Goal: Task Accomplishment & Management: Complete application form

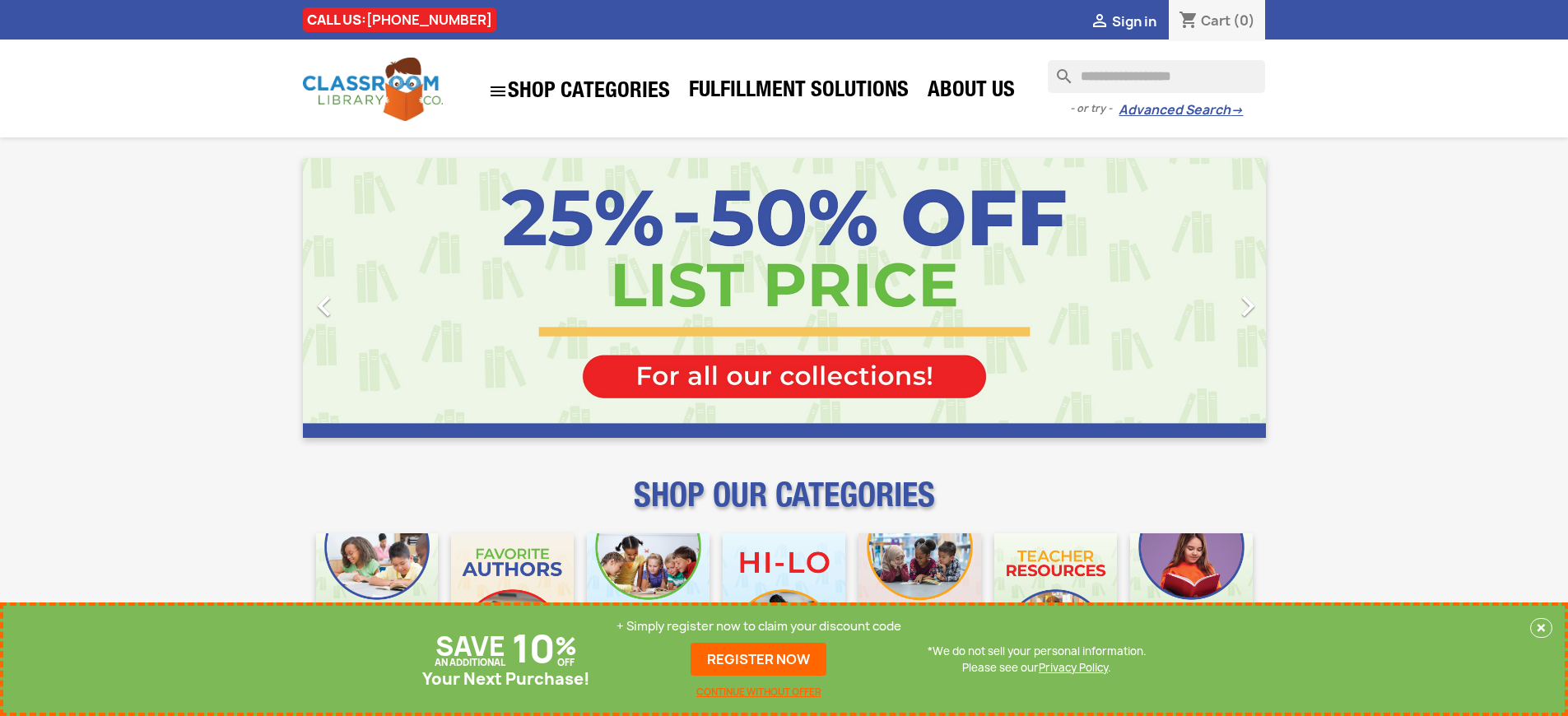
click at [759, 627] on p "+ Simply register now to claim your discount code" at bounding box center [759, 627] width 285 height 17
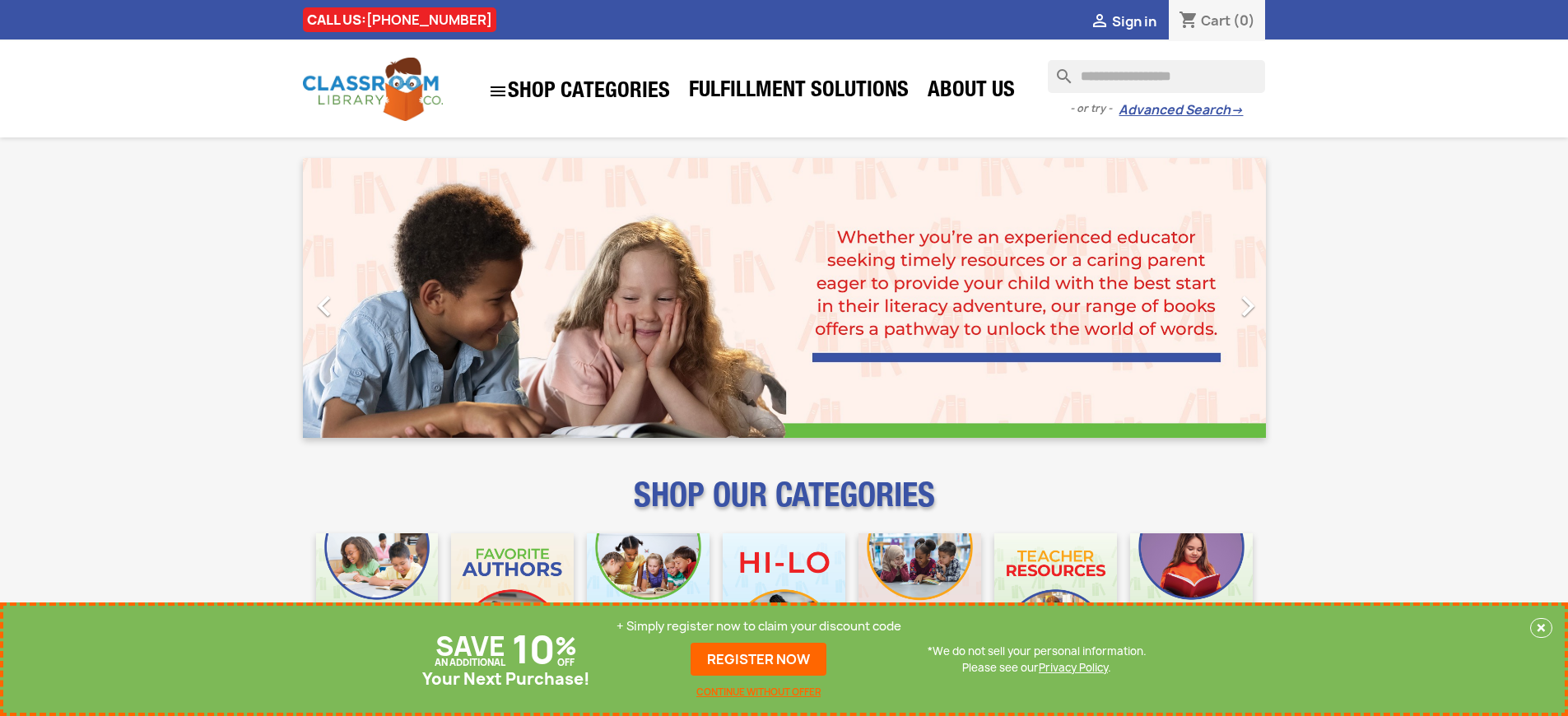
click at [759, 627] on p "+ Simply register now to claim your discount code" at bounding box center [759, 627] width 285 height 17
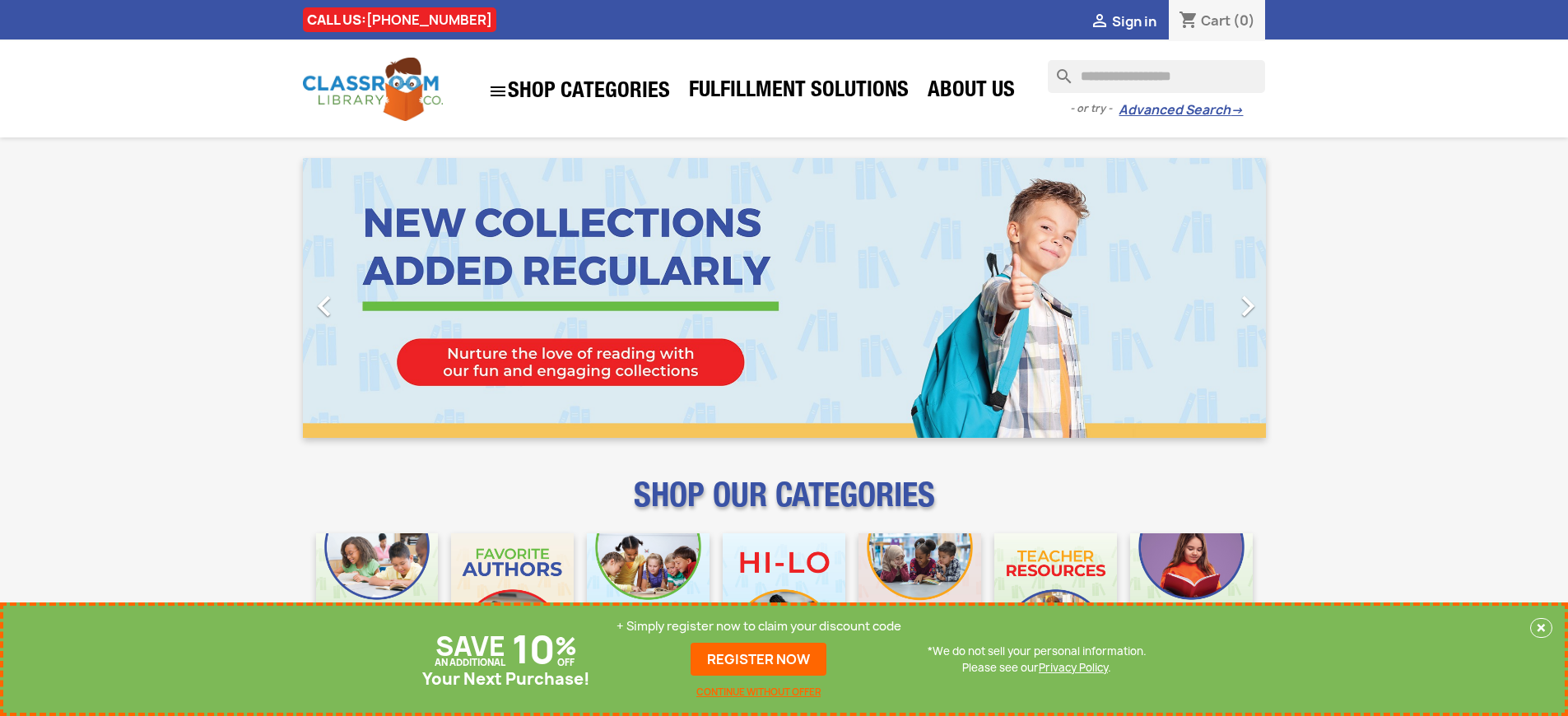
click at [759, 627] on p "+ Simply register now to claim your discount code" at bounding box center [759, 627] width 285 height 17
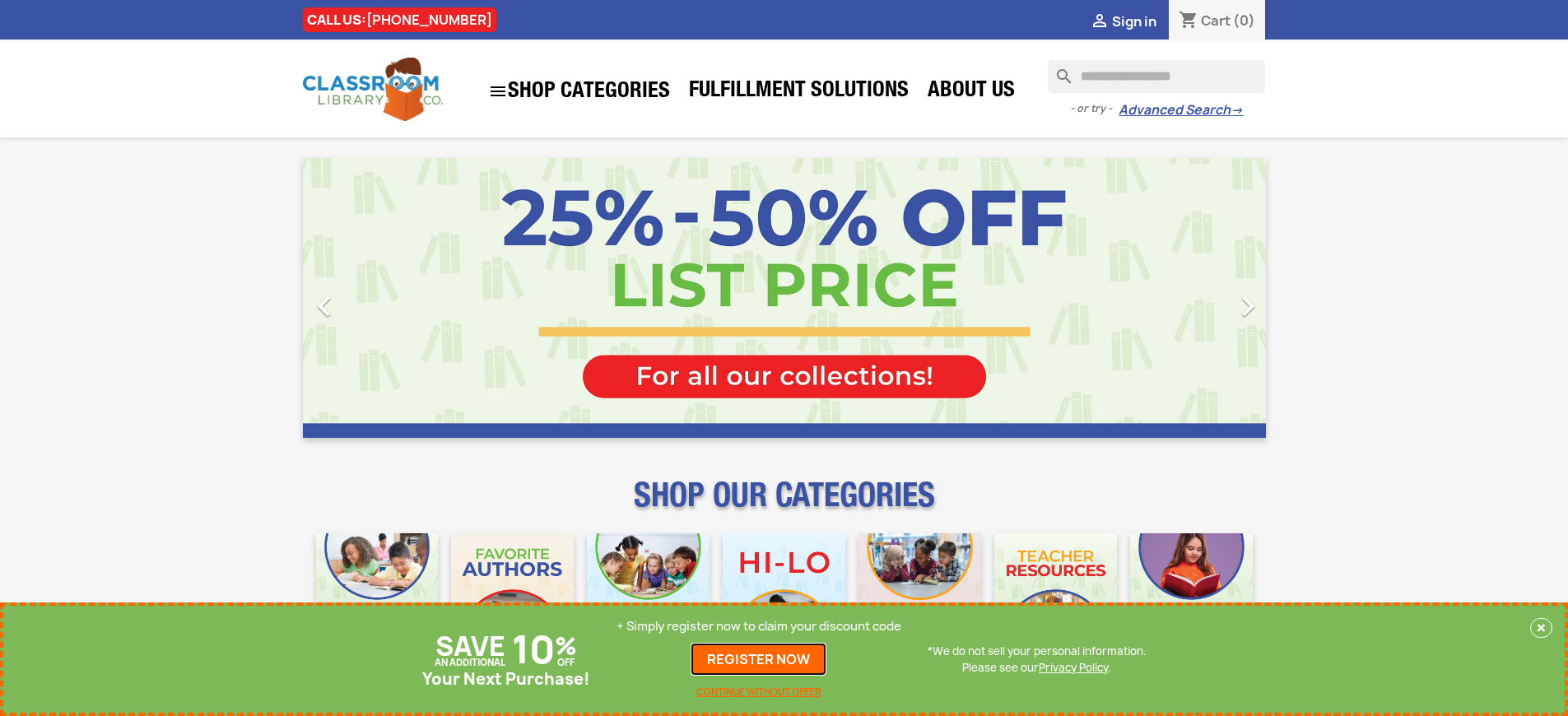
click at [759, 660] on link "REGISTER NOW" at bounding box center [758, 659] width 136 height 33
click at [759, 627] on p "+ Simply register now to claim your discount code" at bounding box center [759, 627] width 285 height 17
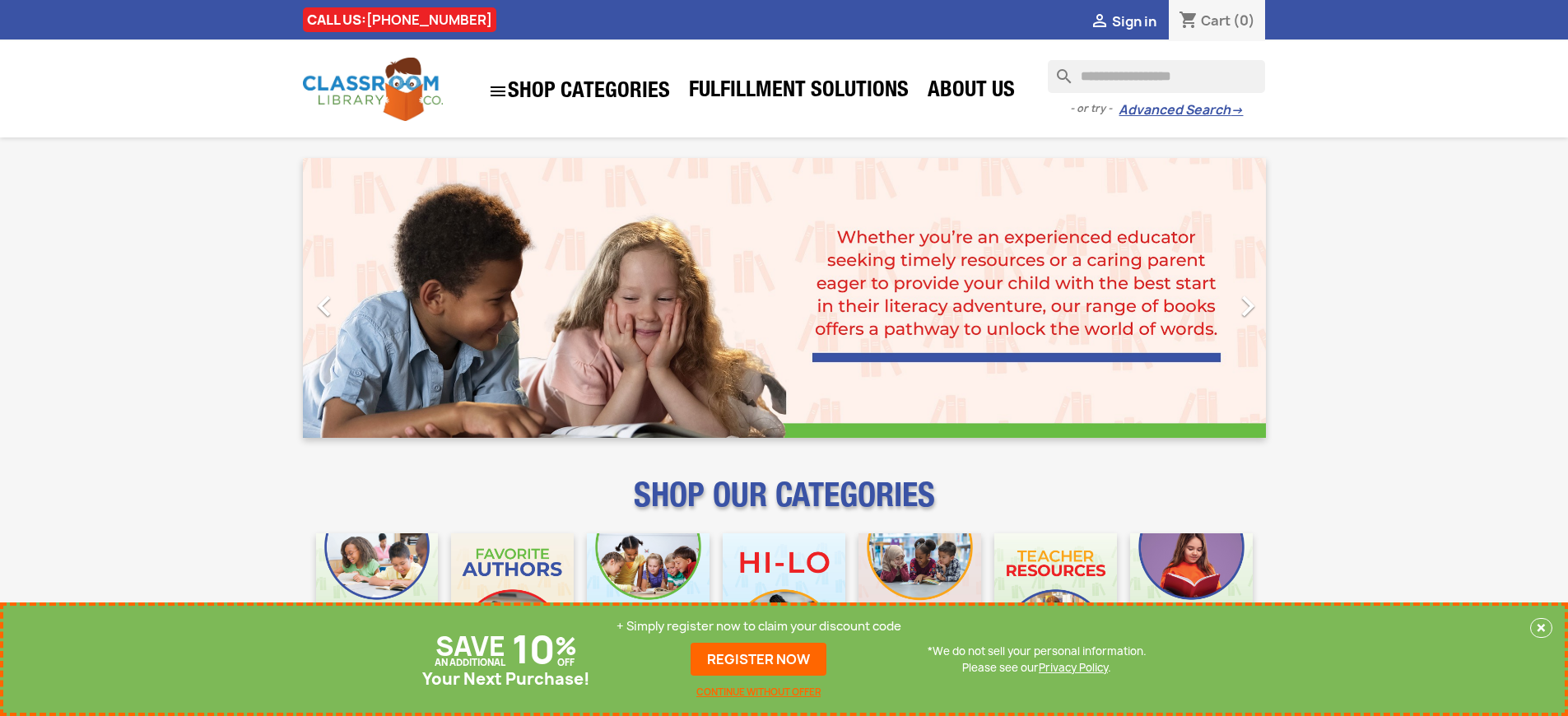
click at [759, 627] on p "+ Simply register now to claim your discount code" at bounding box center [759, 627] width 285 height 17
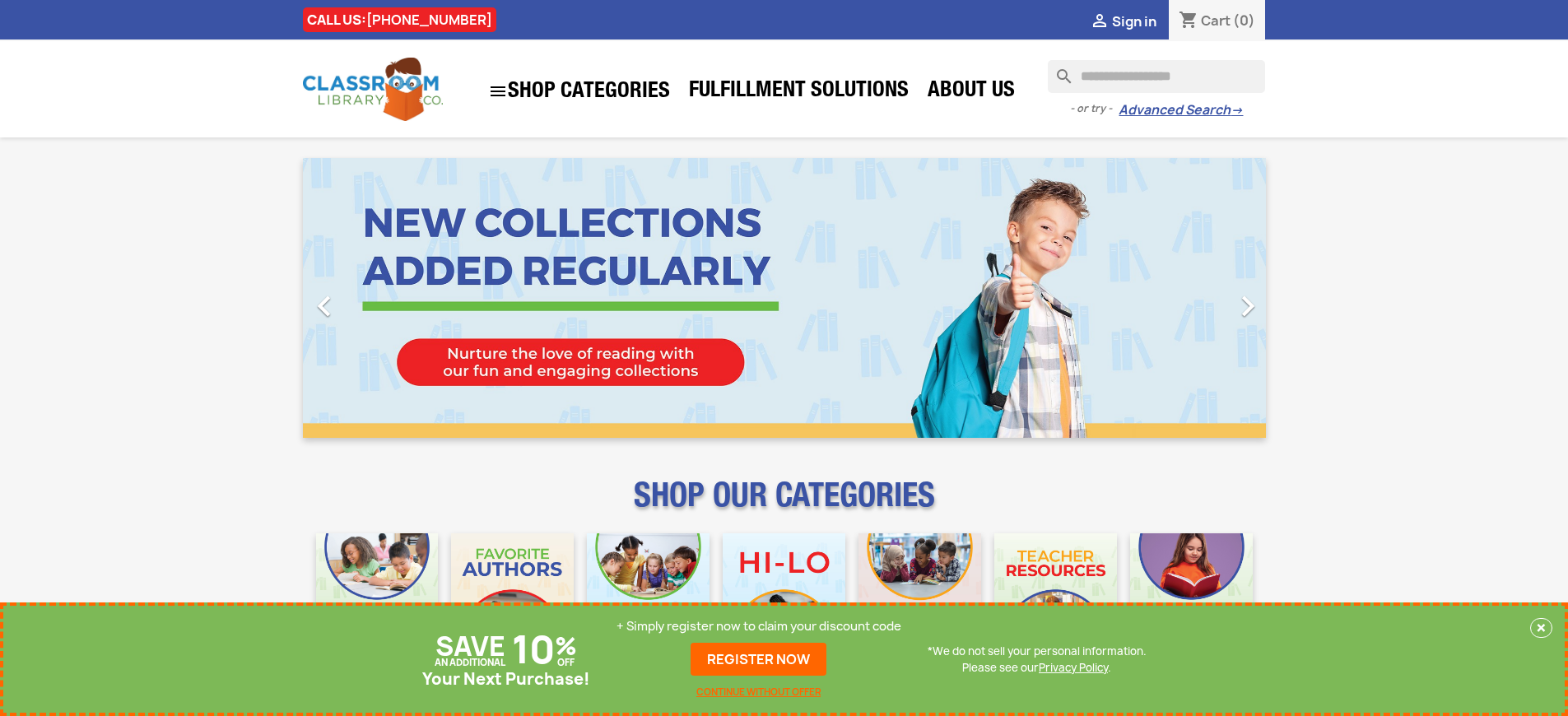
click at [759, 627] on p "+ Simply register now to claim your discount code" at bounding box center [759, 627] width 285 height 17
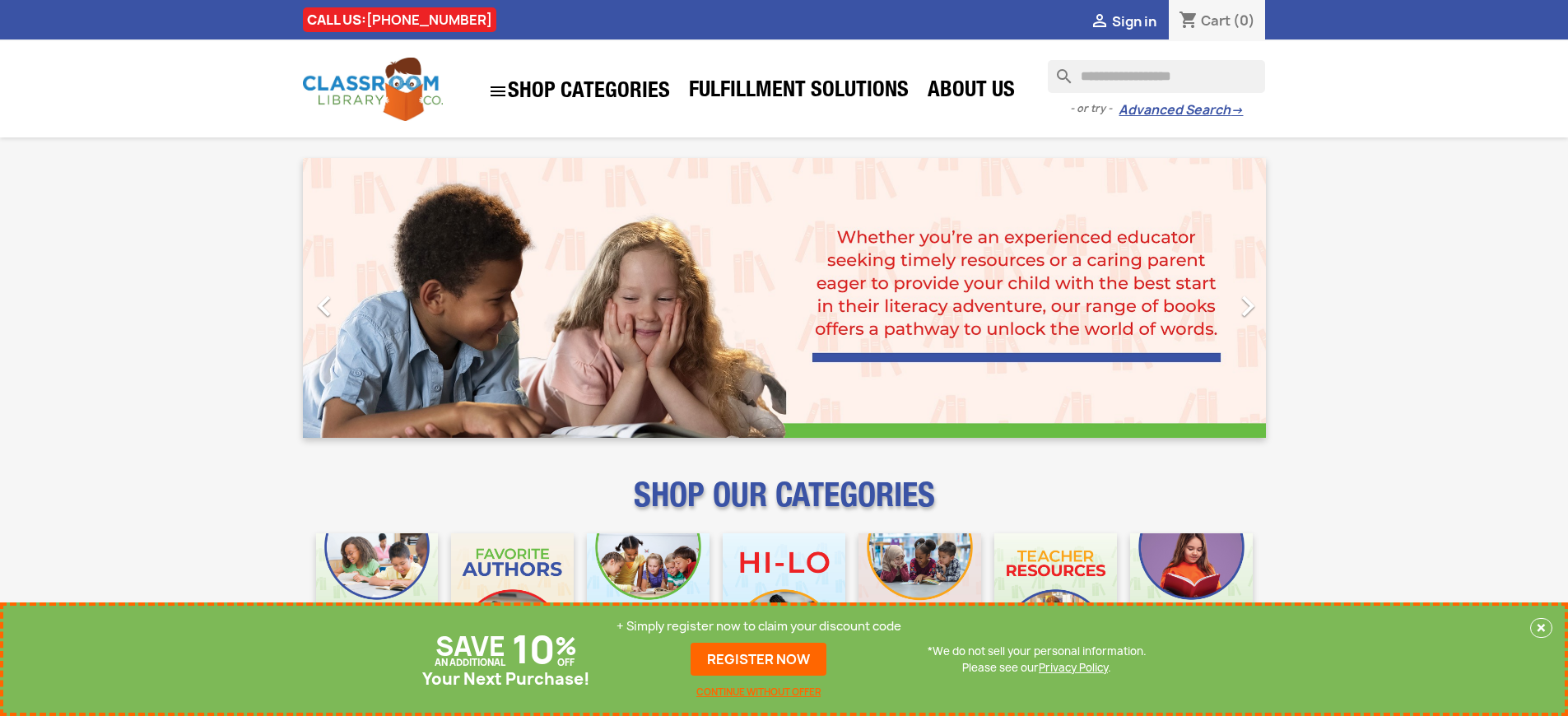
click at [759, 627] on p "+ Simply register now to claim your discount code" at bounding box center [759, 627] width 285 height 17
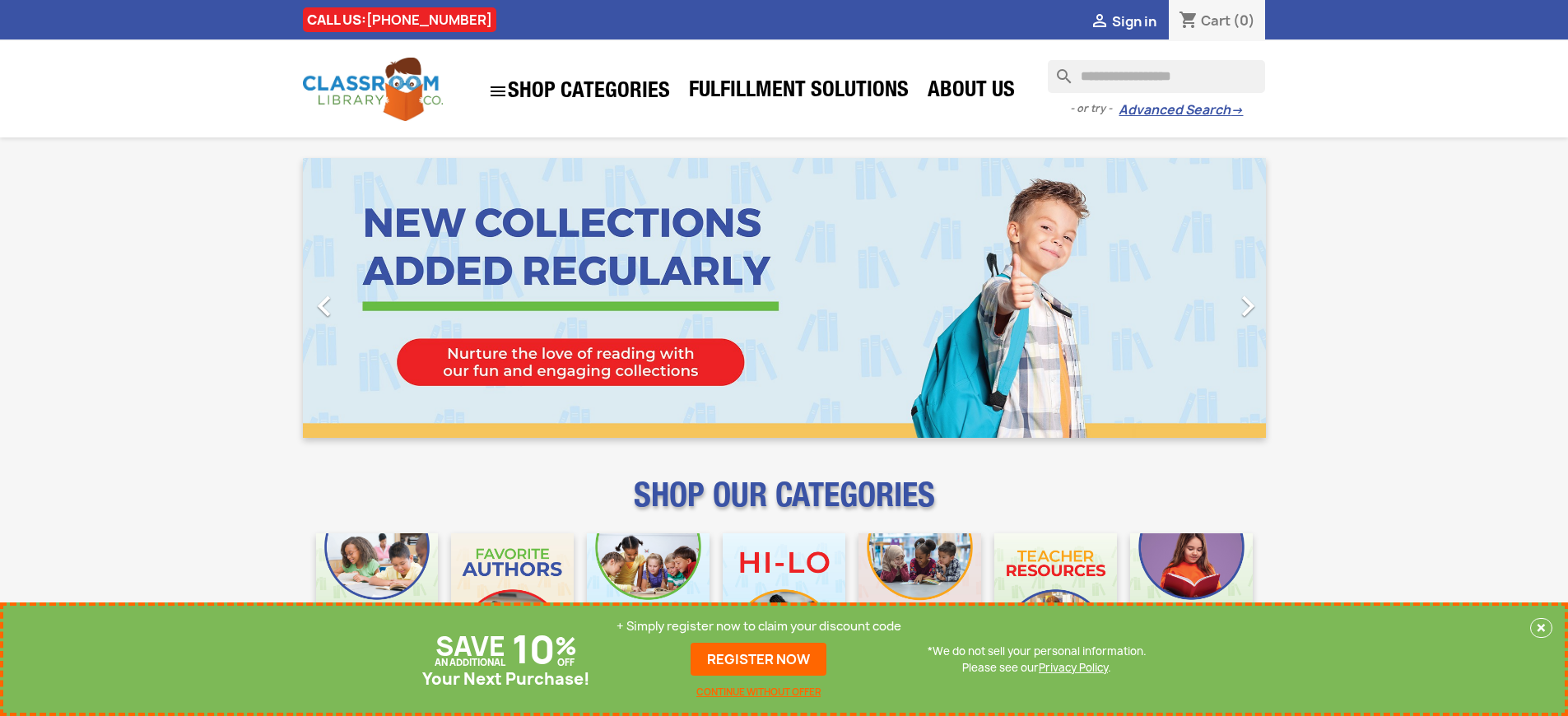
click at [759, 627] on p "+ Simply register now to claim your discount code" at bounding box center [759, 627] width 285 height 17
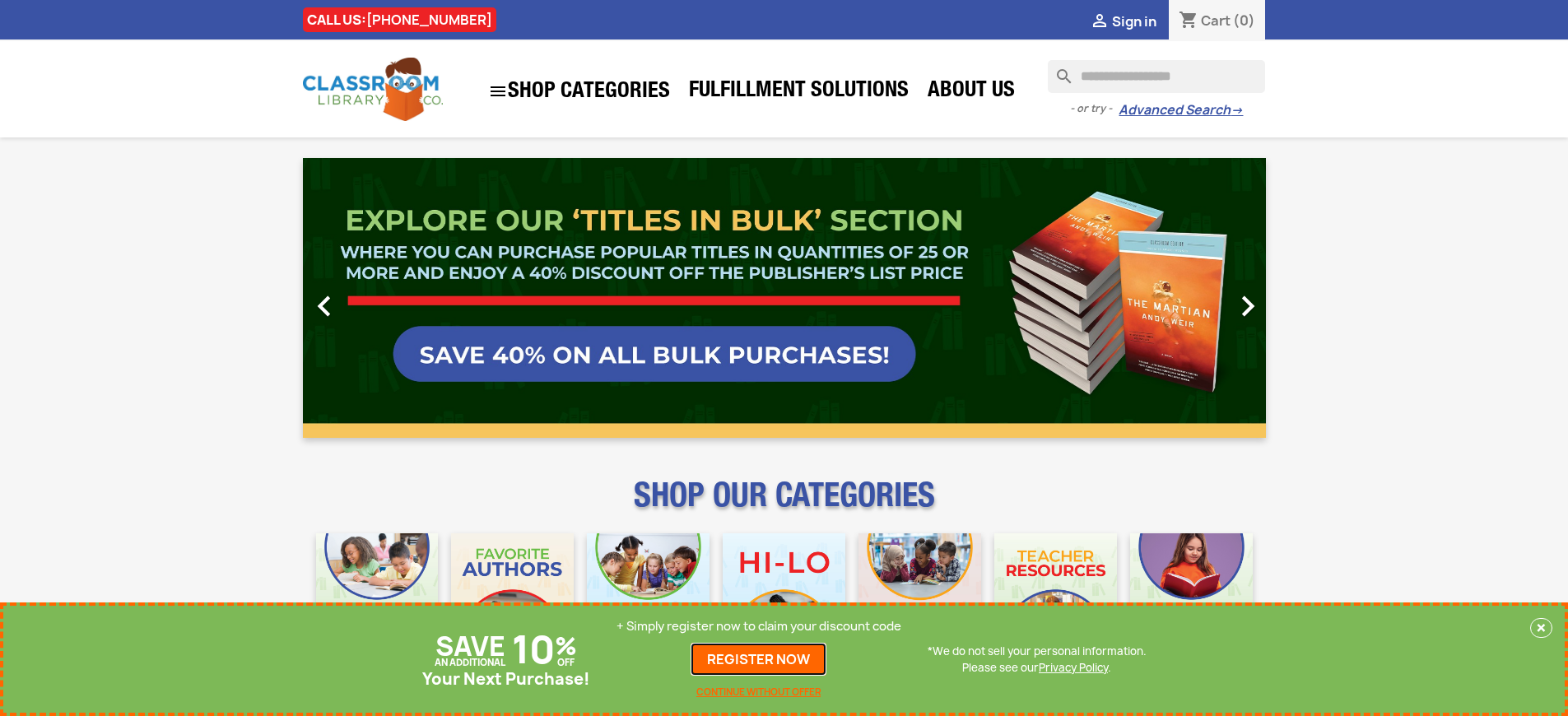
click at [759, 660] on link "REGISTER NOW" at bounding box center [758, 659] width 136 height 33
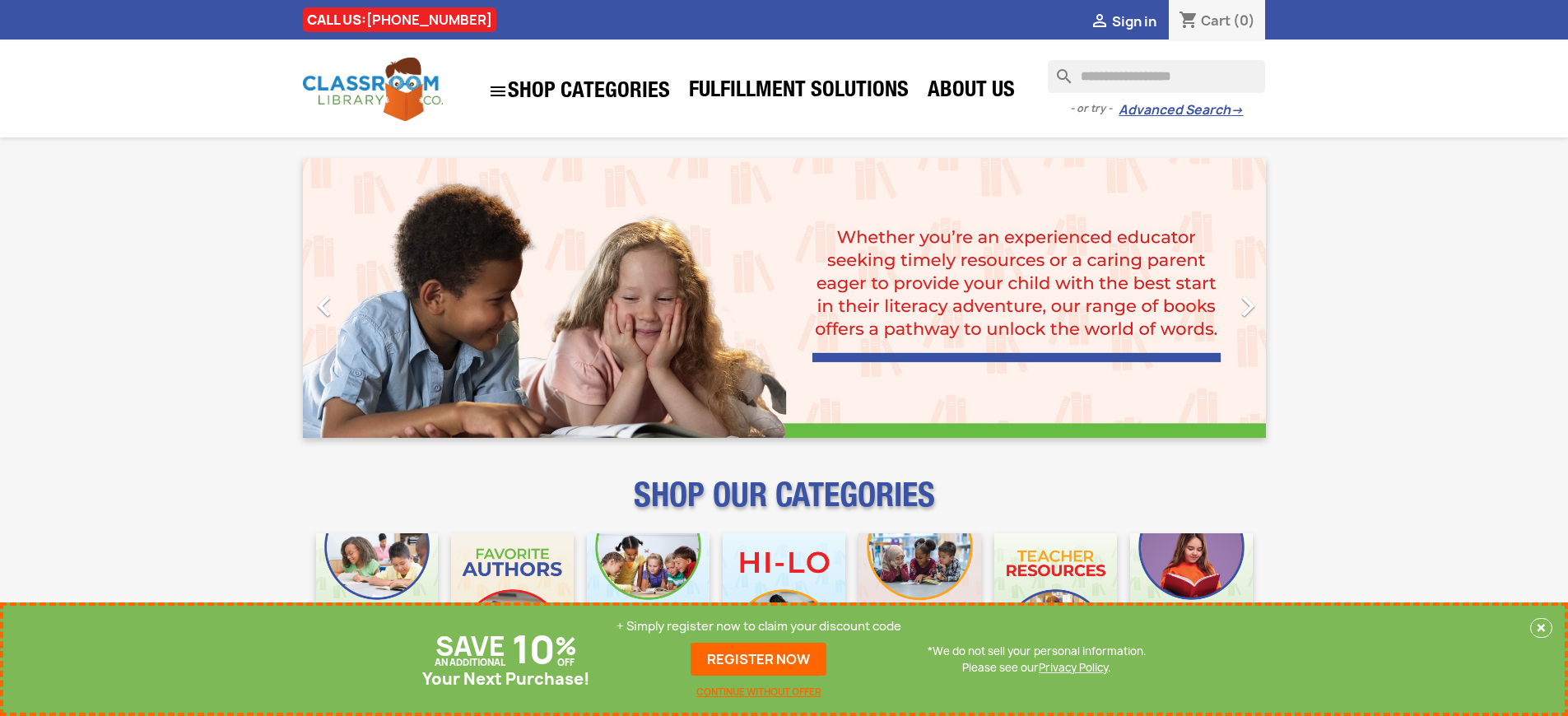
click at [759, 627] on p "+ Simply register now to claim your discount code" at bounding box center [759, 627] width 285 height 17
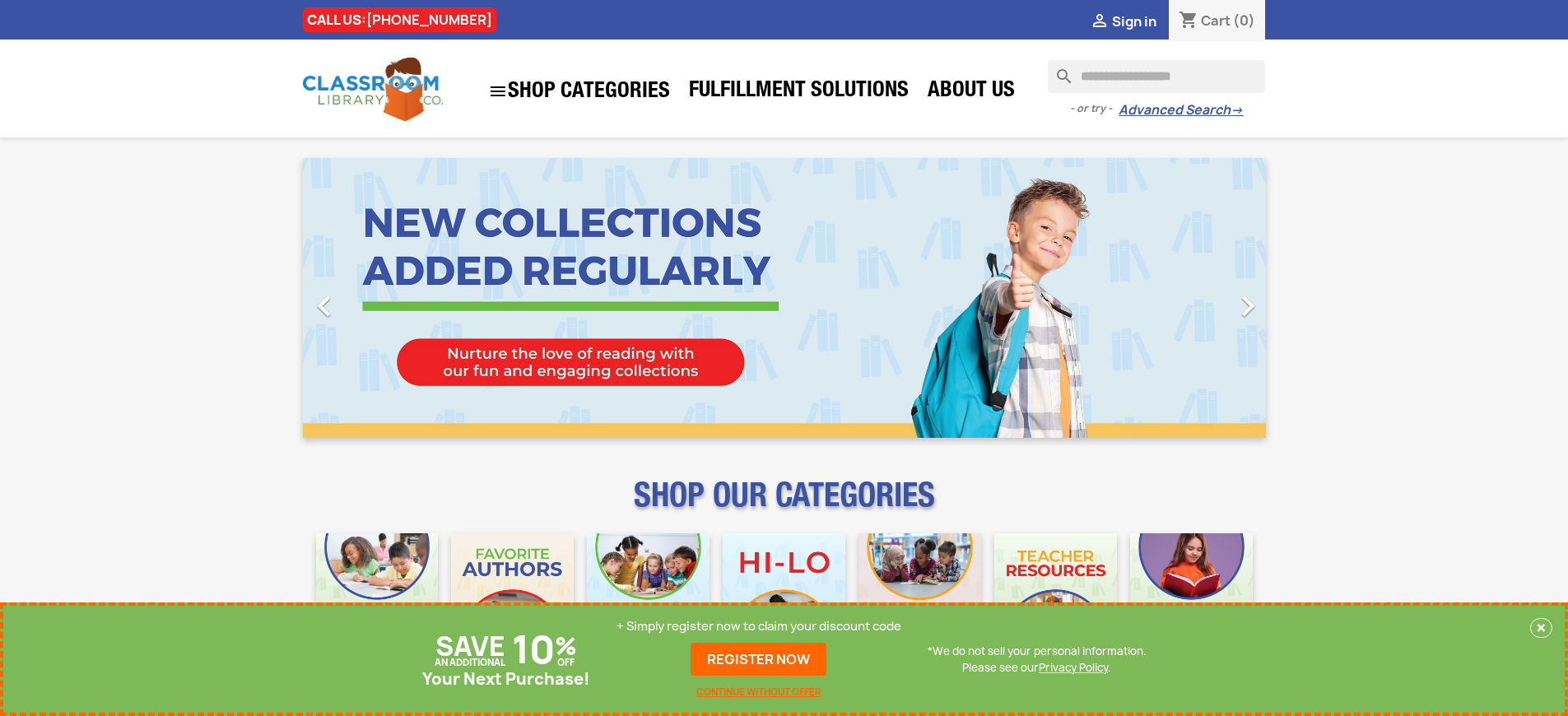
click at [759, 627] on p "+ Simply register now to claim your discount code" at bounding box center [759, 627] width 285 height 17
click at [759, 660] on link "REGISTER NOW" at bounding box center [758, 659] width 136 height 33
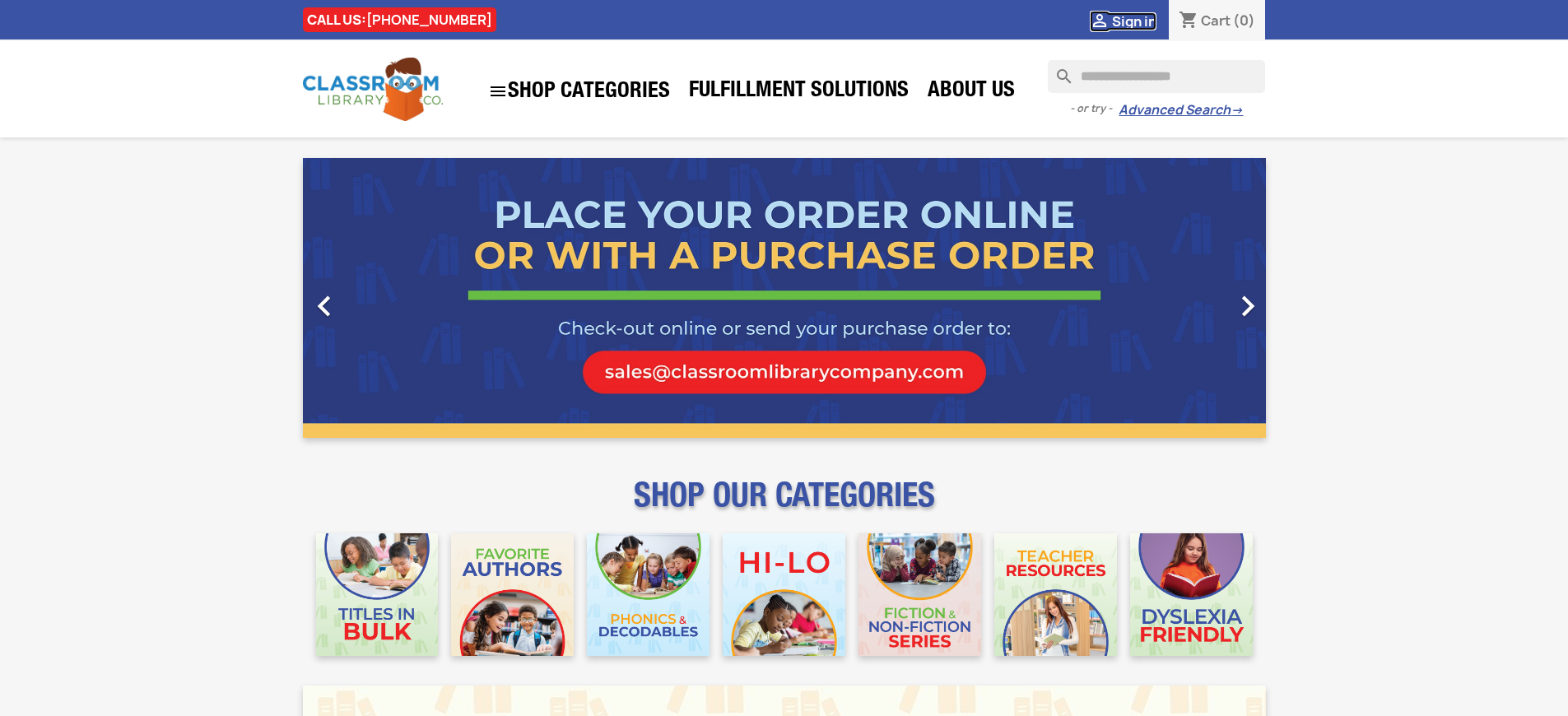
click at [1133, 20] on span "Sign in" at bounding box center [1133, 22] width 45 height 19
